Goal: Task Accomplishment & Management: Use online tool/utility

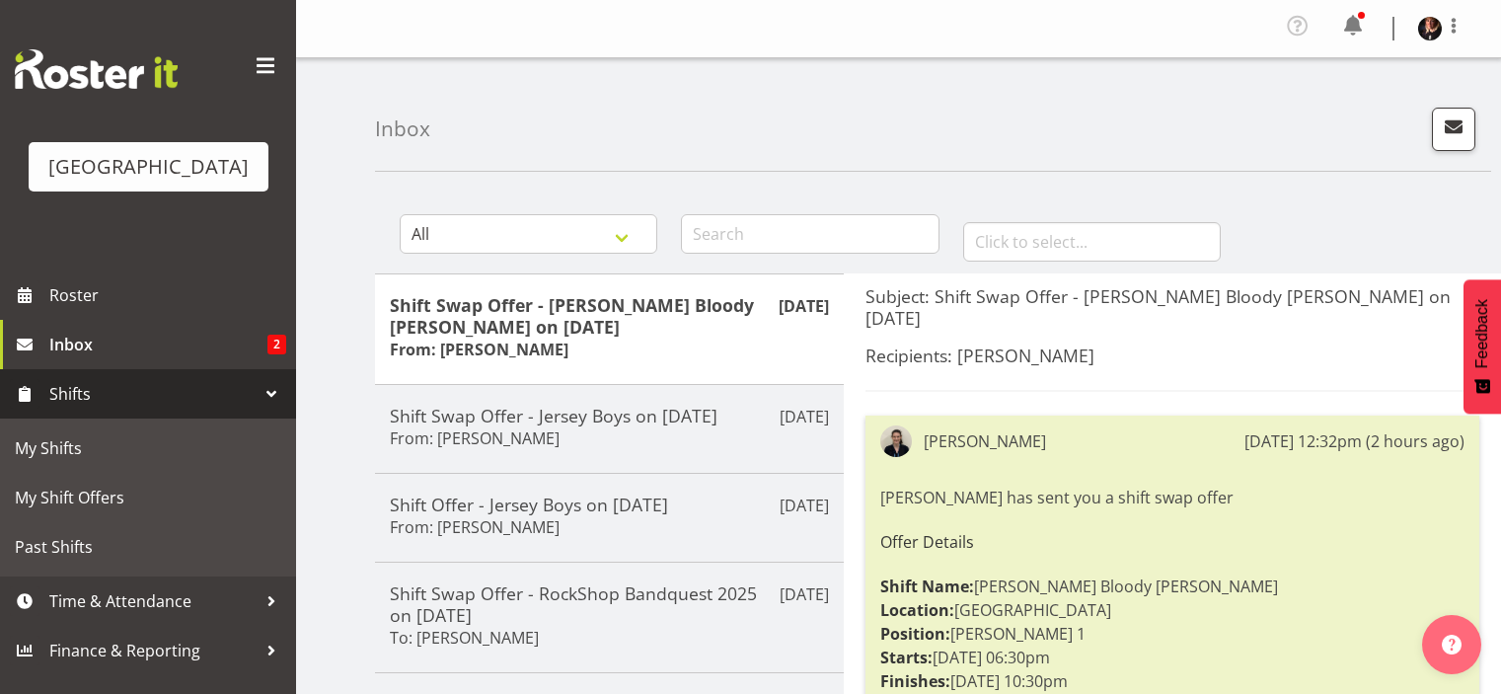
scroll to position [91, 0]
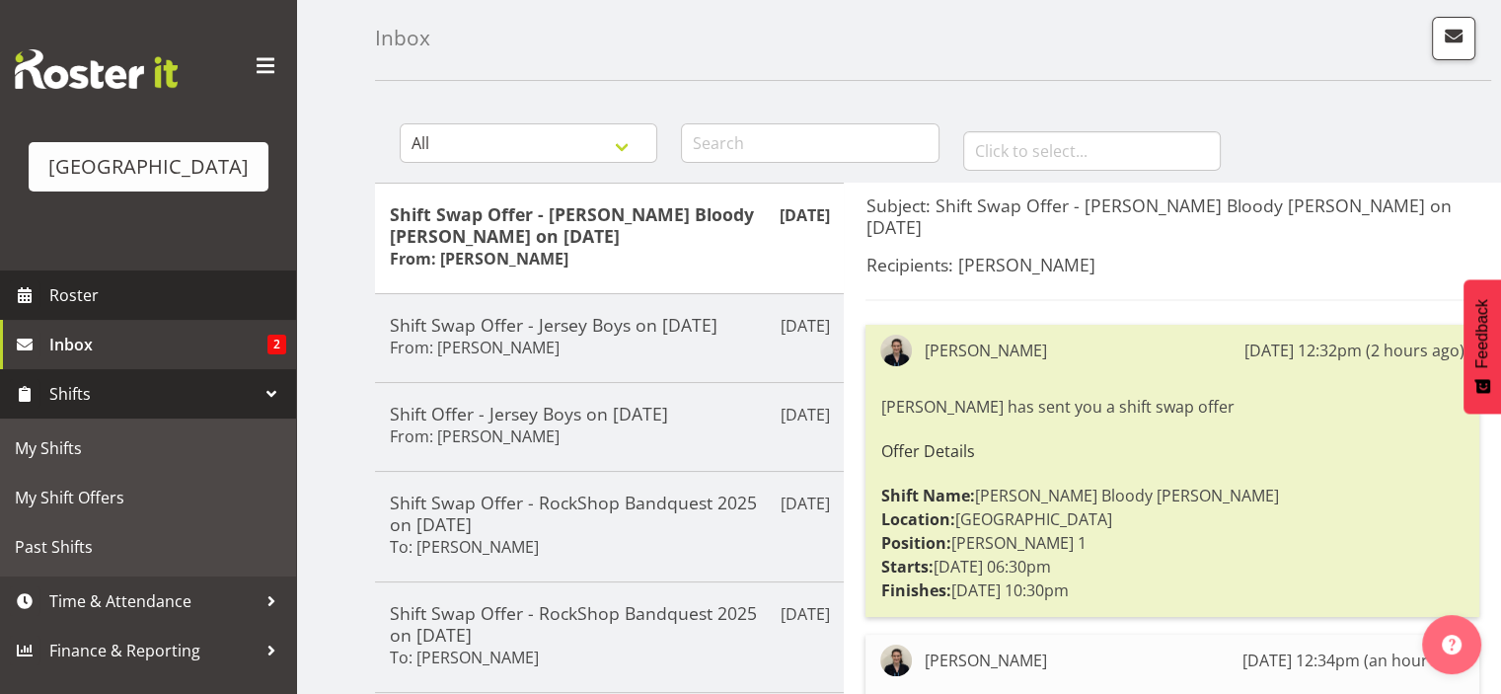
click at [94, 310] on span "Roster" at bounding box center [167, 295] width 237 height 30
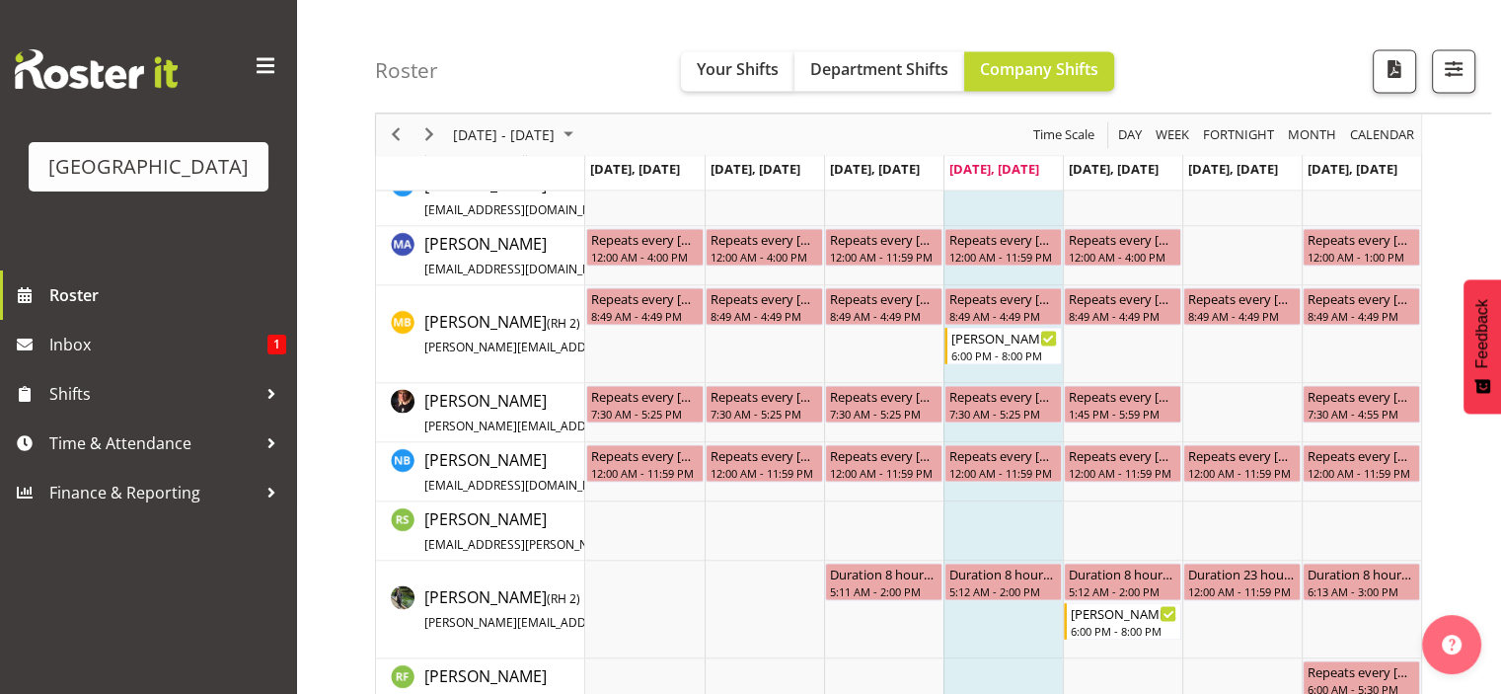
scroll to position [2886, 0]
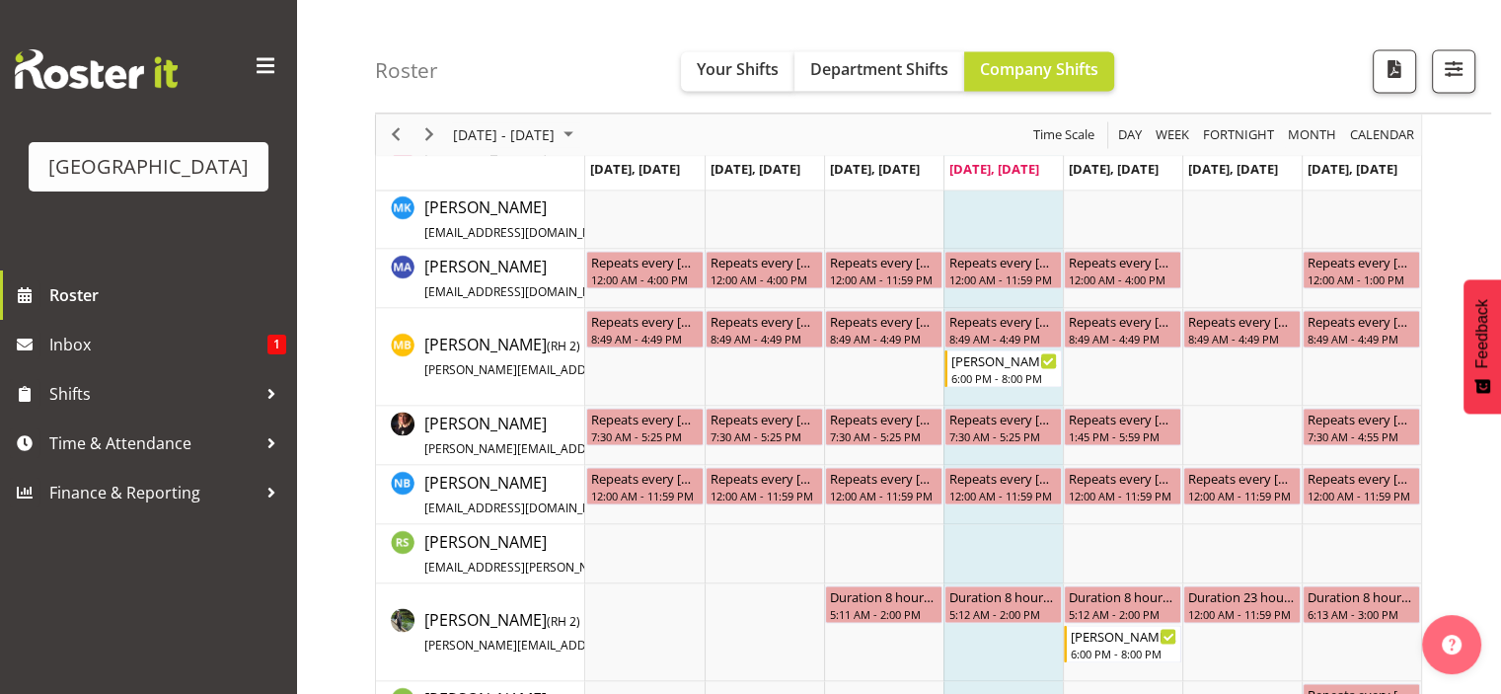
click at [430, 120] on div "Timeline Week of September 4, 2025" at bounding box center [430, 133] width 34 height 41
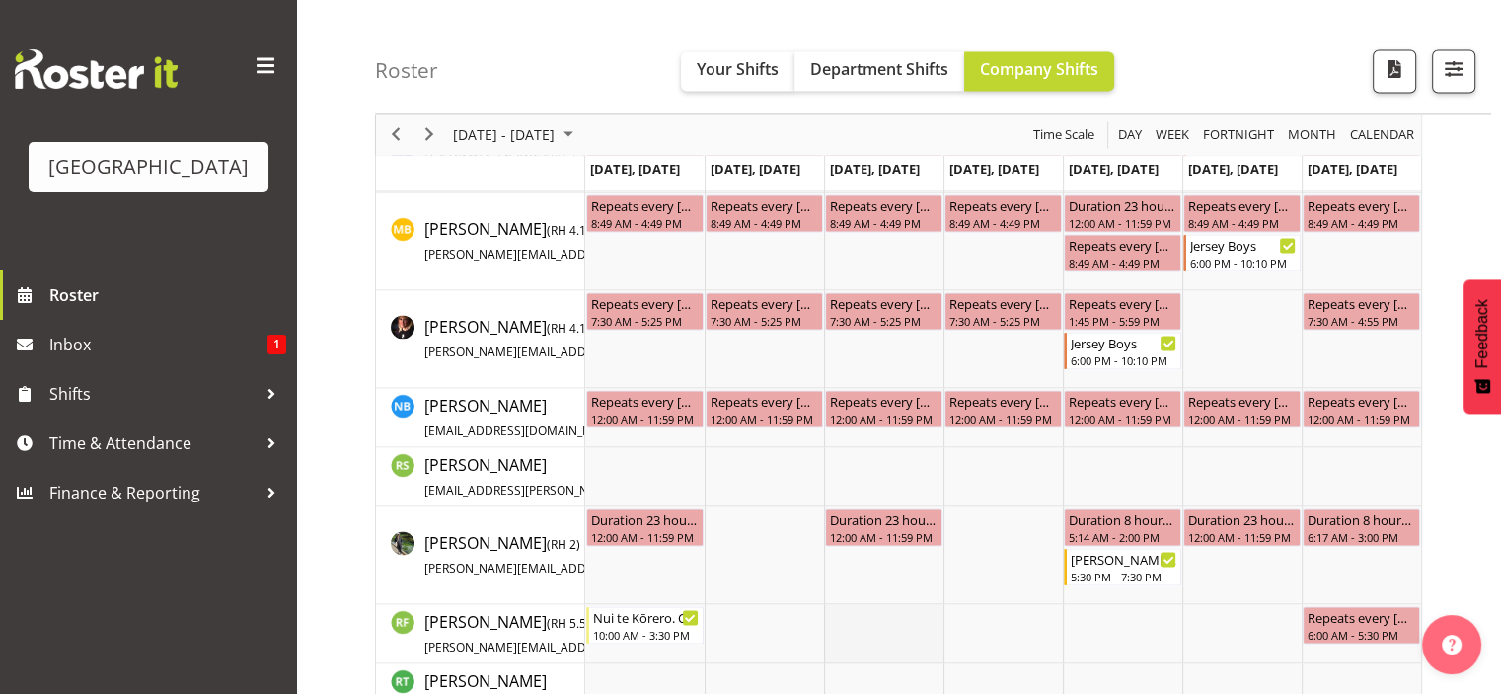
scroll to position [3038, 0]
click at [431, 130] on span "Next" at bounding box center [429, 134] width 24 height 25
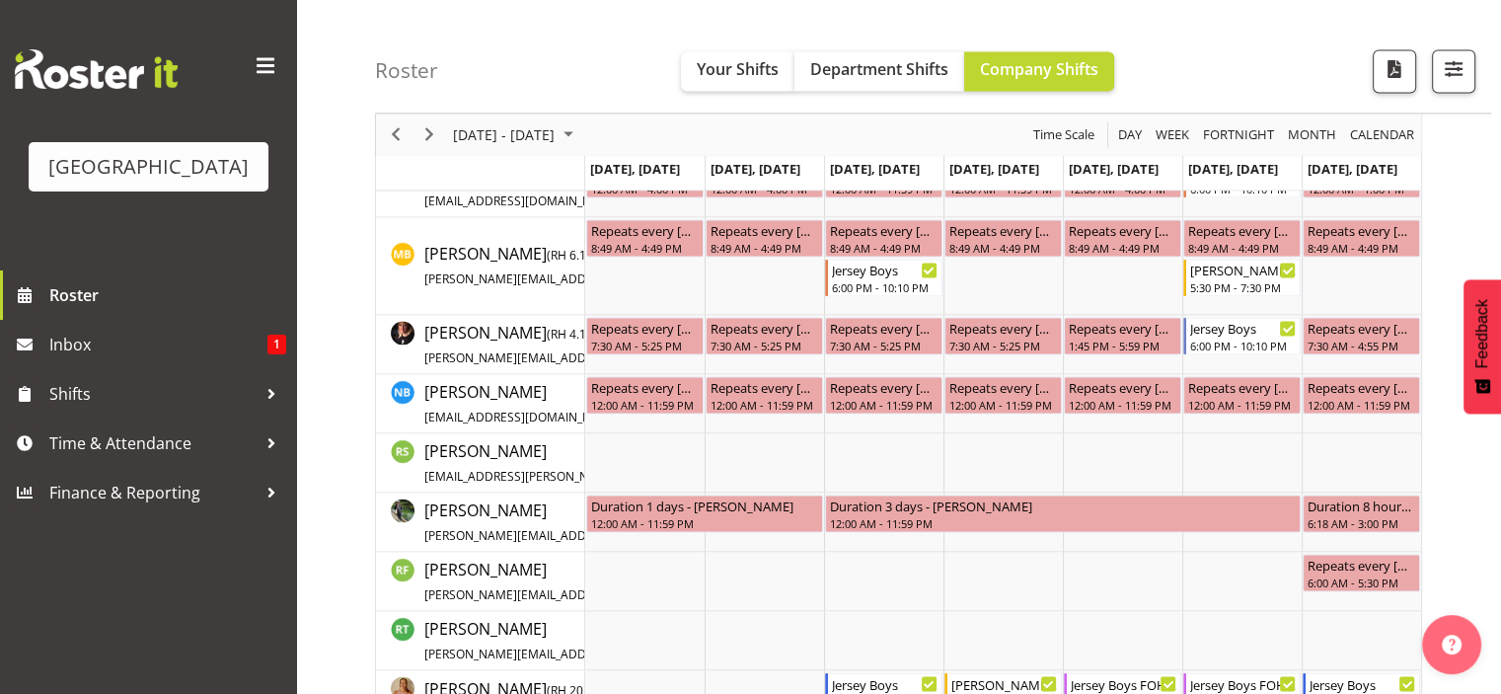
scroll to position [3090, 0]
click at [430, 136] on span "Next" at bounding box center [429, 134] width 24 height 25
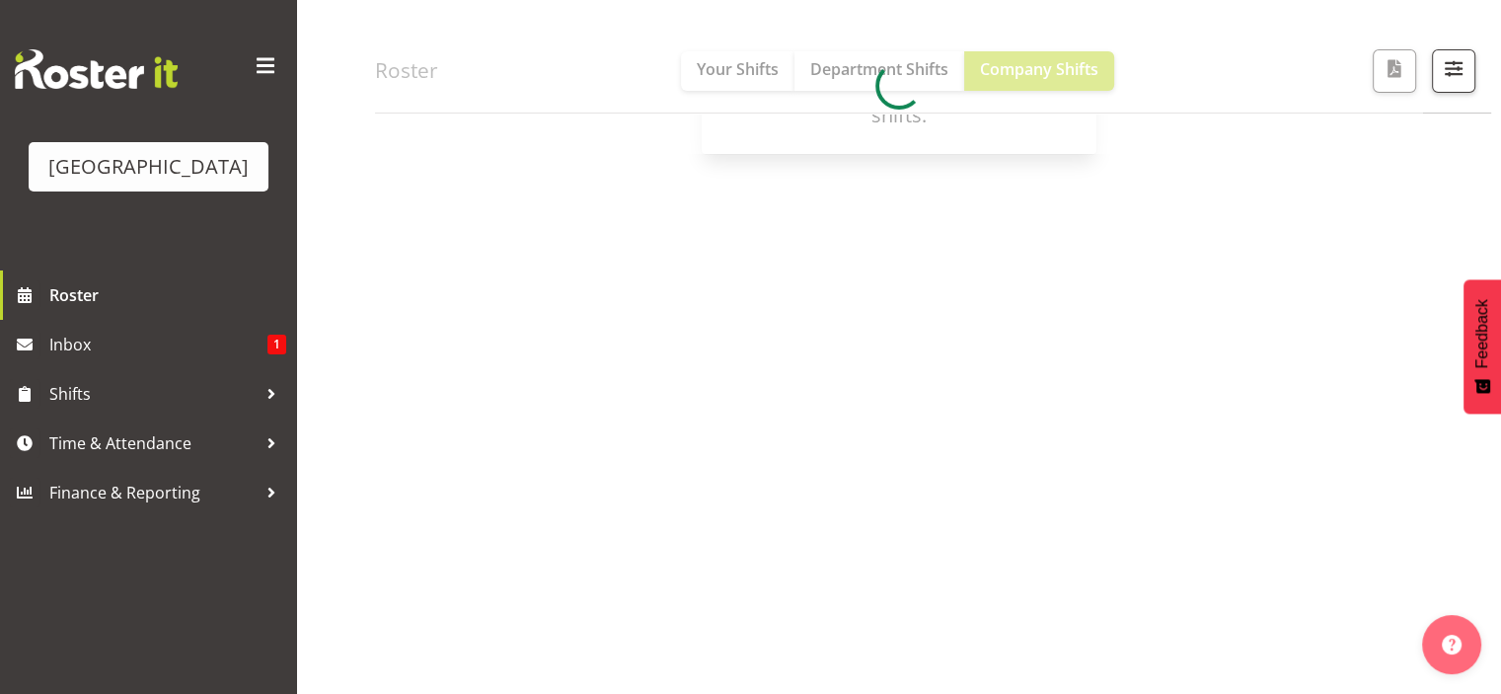
scroll to position [281, 0]
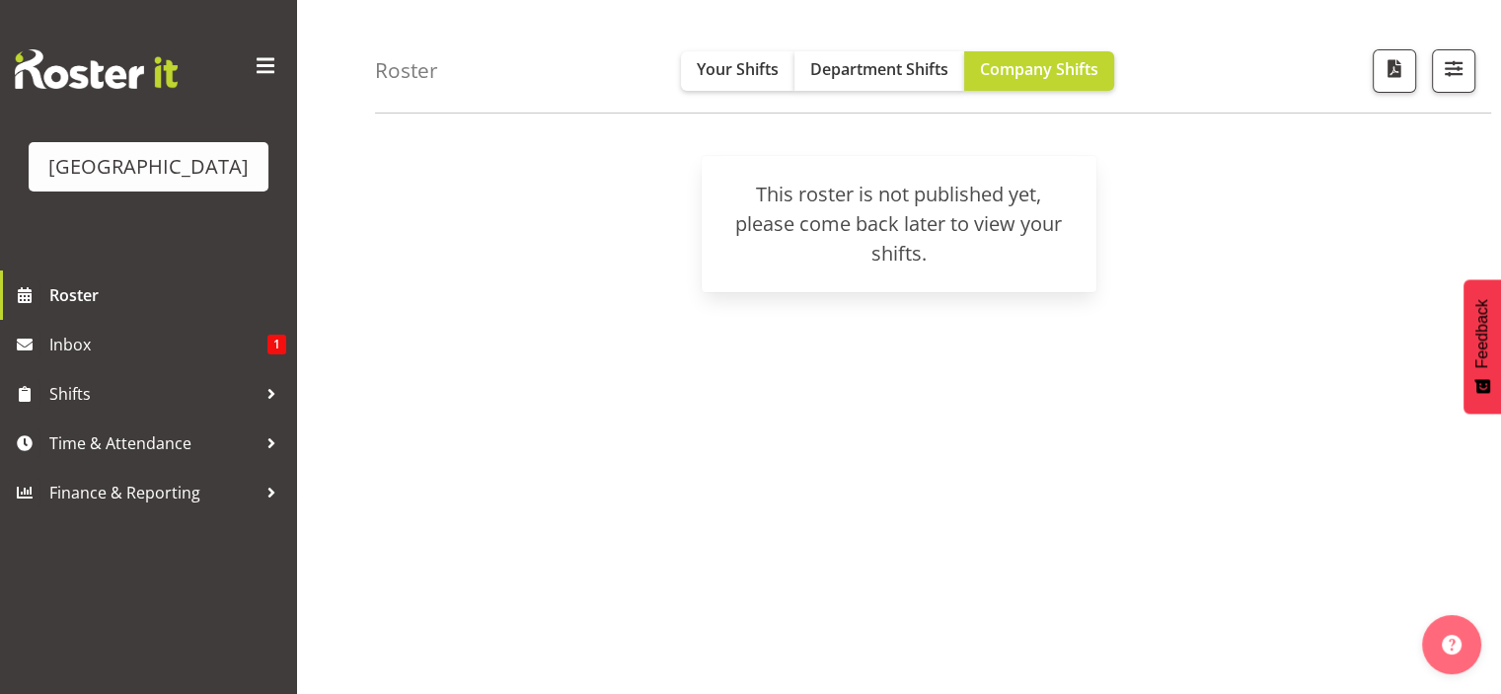
scroll to position [138, 0]
